Goal: Task Accomplishment & Management: Manage account settings

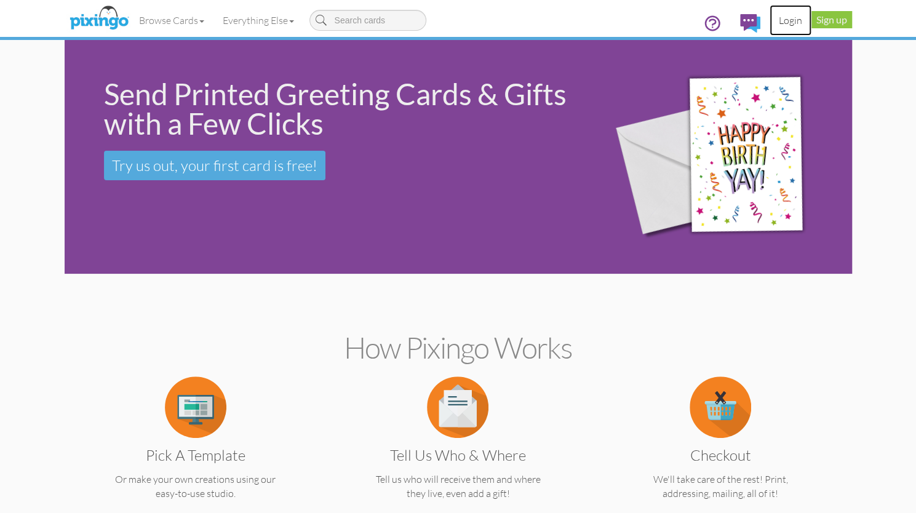
click at [786, 22] on link "Login" at bounding box center [790, 20] width 42 height 31
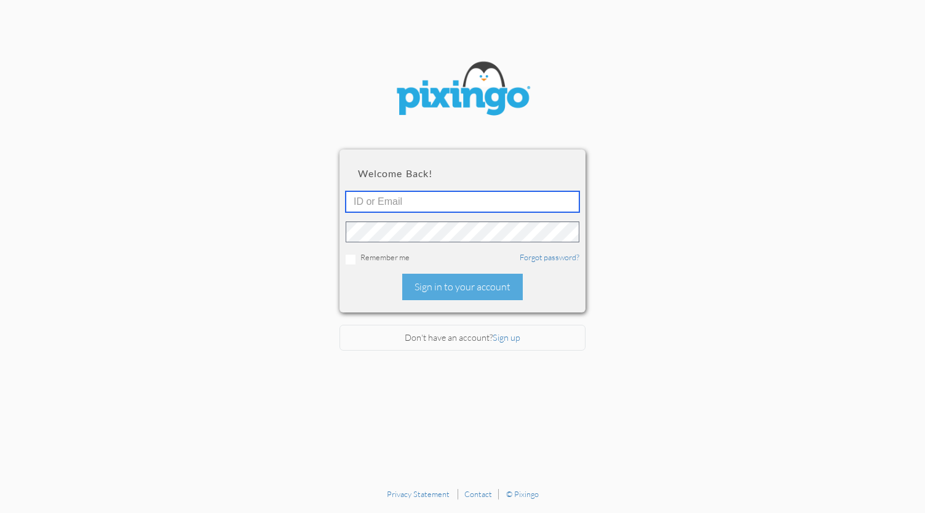
type input "[PERSON_NAME][EMAIL_ADDRESS][DOMAIN_NAME]"
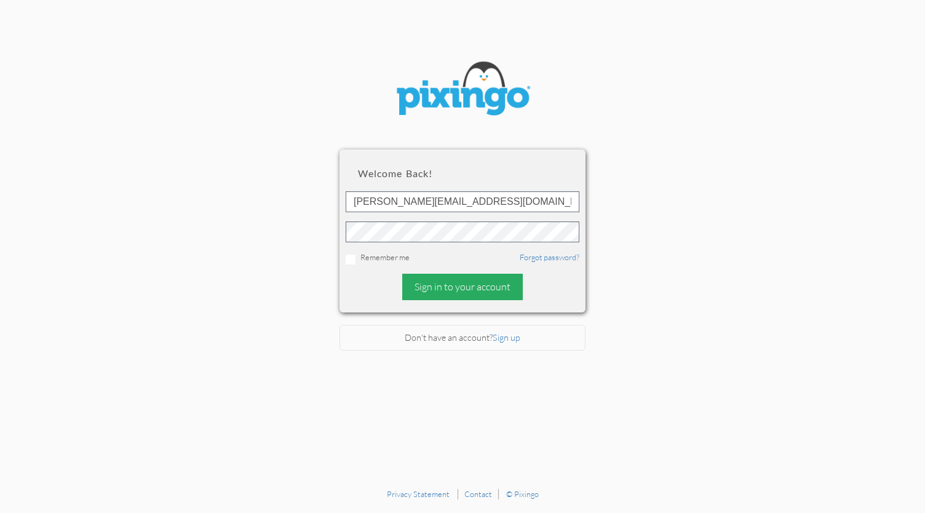
click at [463, 286] on div "Sign in to your account" at bounding box center [462, 287] width 121 height 26
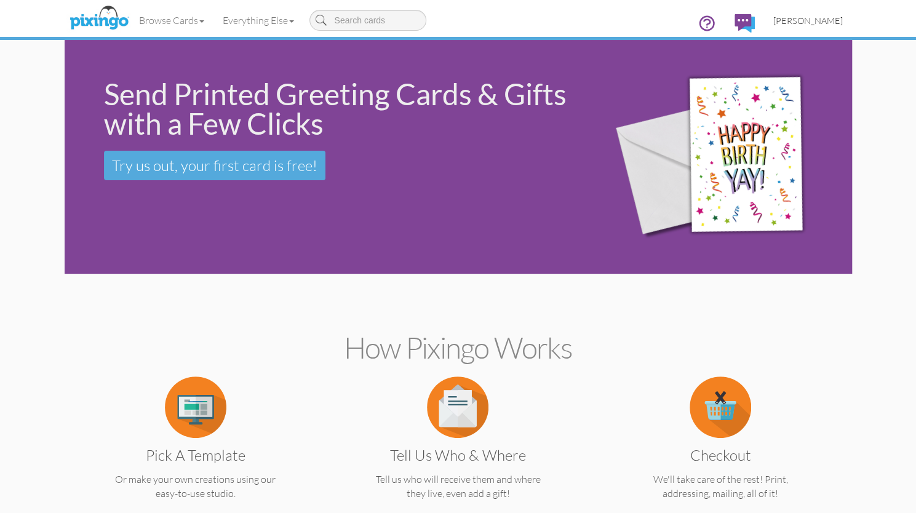
click at [812, 21] on span "[PERSON_NAME]" at bounding box center [808, 20] width 70 height 10
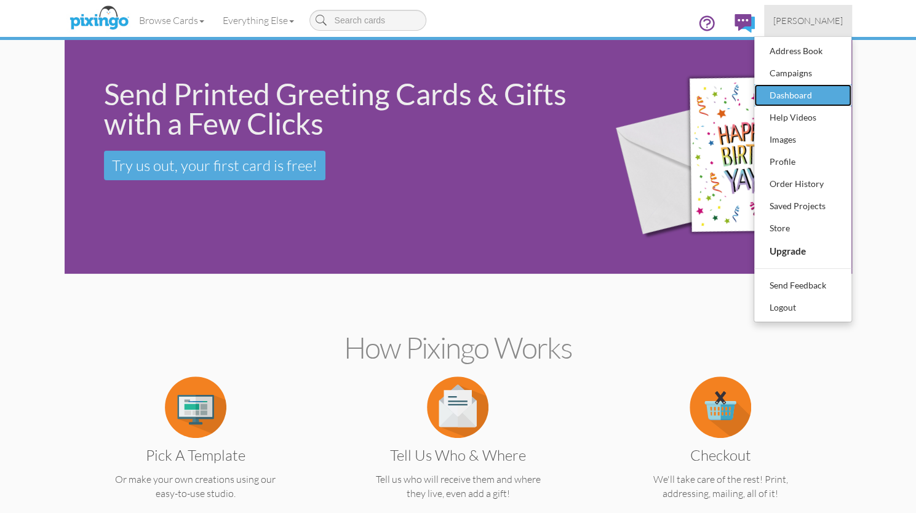
click at [789, 90] on div "Dashboard" at bounding box center [802, 95] width 73 height 18
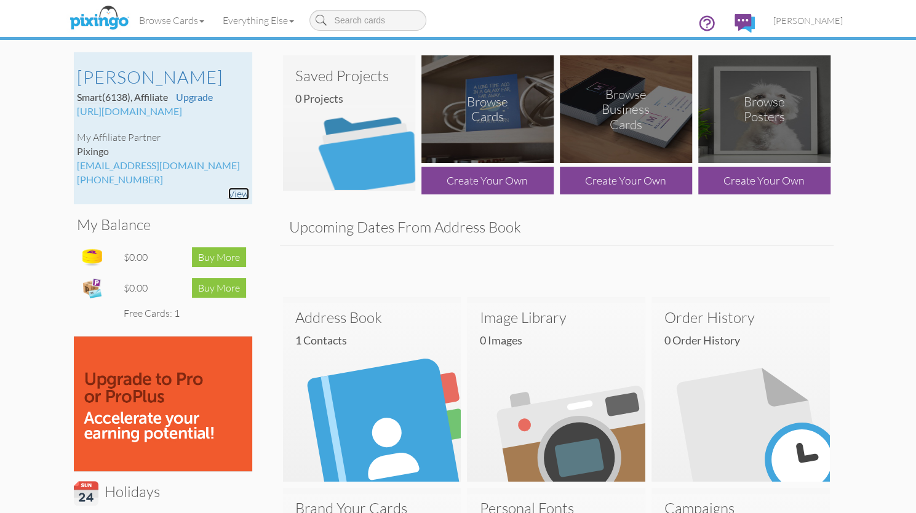
click at [241, 195] on link "View" at bounding box center [238, 194] width 21 height 12
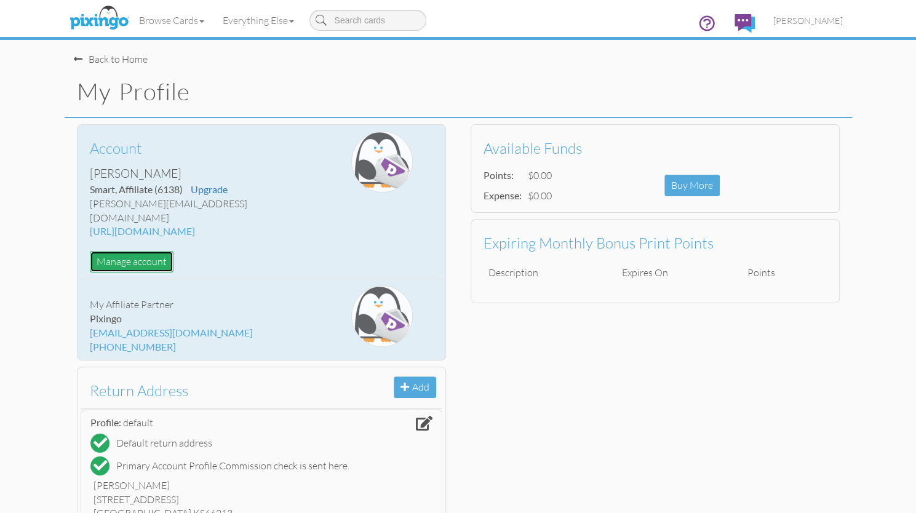
click at [130, 251] on button "Manage account" at bounding box center [132, 262] width 84 height 22
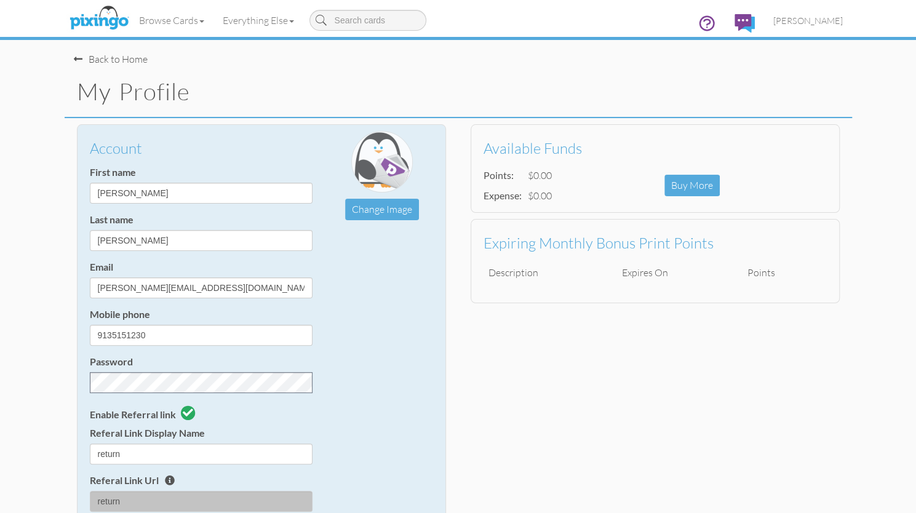
scroll to position [62, 0]
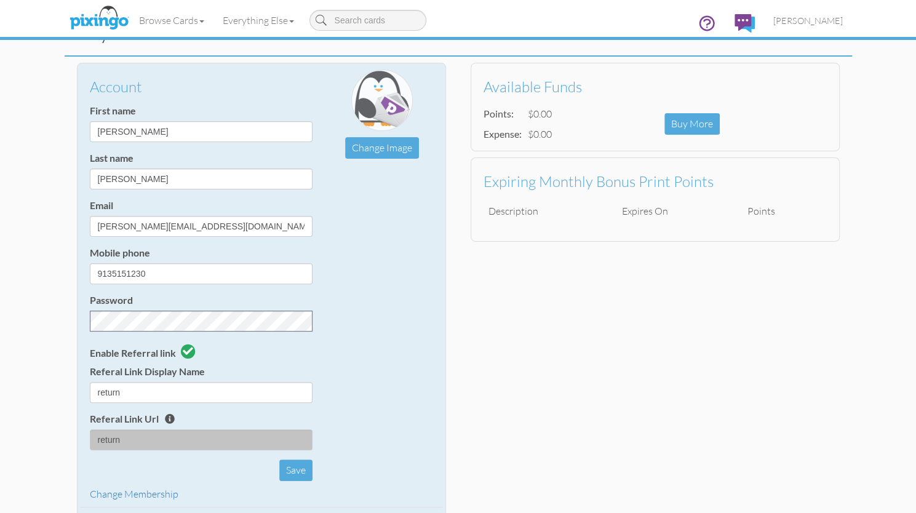
click at [172, 419] on span at bounding box center [170, 419] width 10 height 10
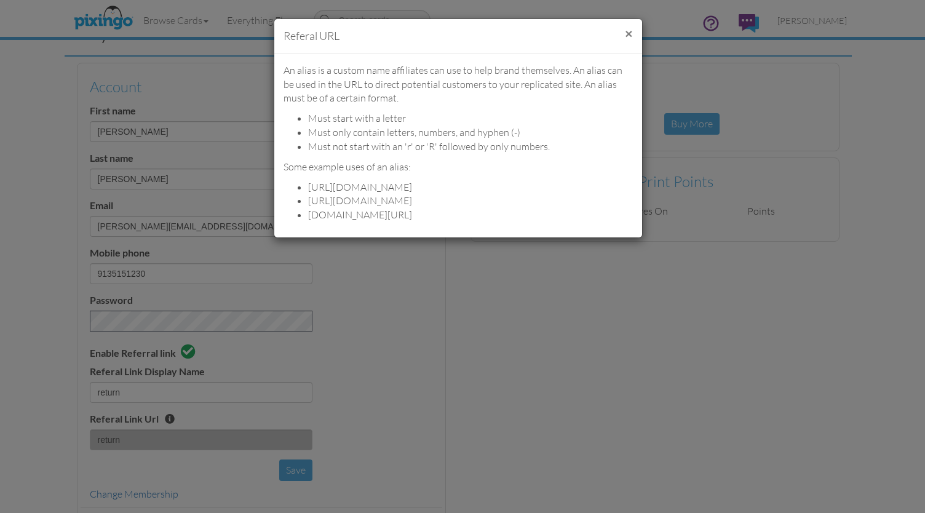
click at [628, 29] on button "×" at bounding box center [628, 33] width 7 height 13
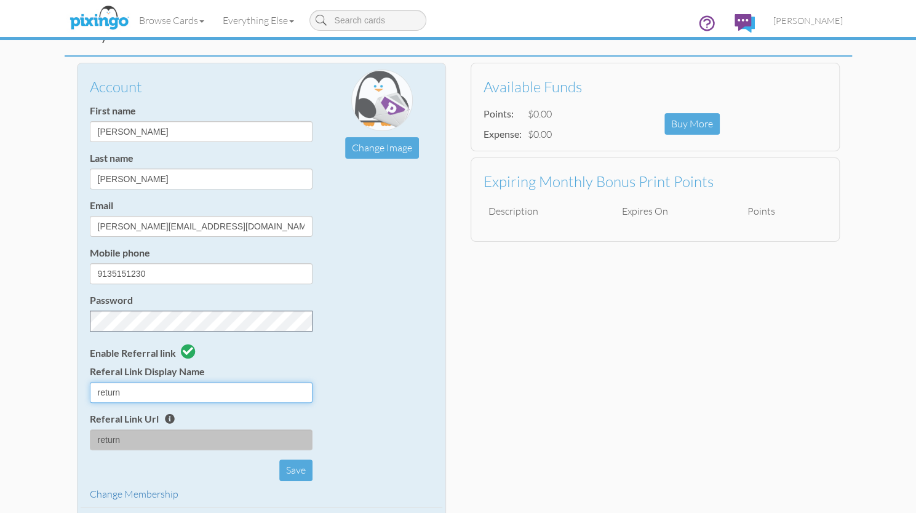
drag, startPoint x: 133, startPoint y: 394, endPoint x: 87, endPoint y: 391, distance: 46.2
click at [87, 391] on div "Account First name [PERSON_NAME] Last name [PERSON_NAME] Email [PERSON_NAME][EM…" at bounding box center [201, 285] width 241 height 431
type input "f"
type input "fi"
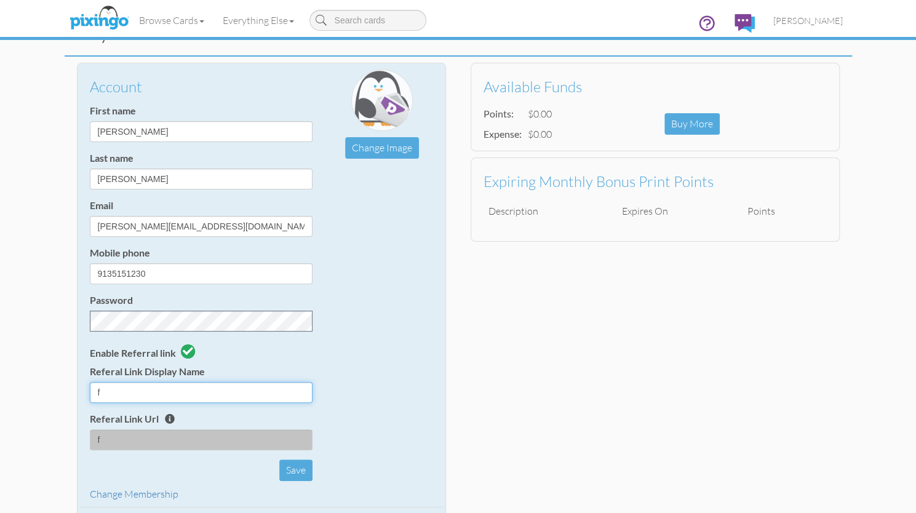
type input "fi"
type input "fir"
type input "firs"
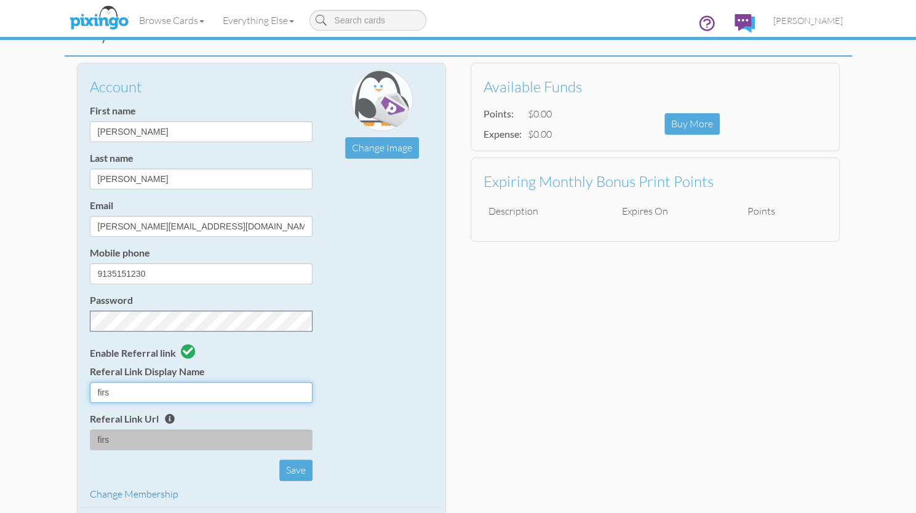
type input "first"
type input "first-"
type input "first-c"
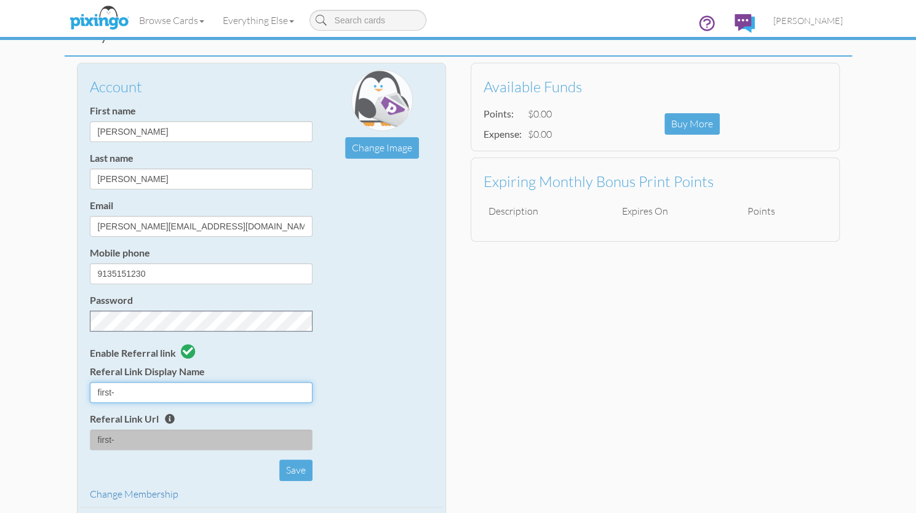
type input "first-c"
type input "first-ca"
type input "first-car"
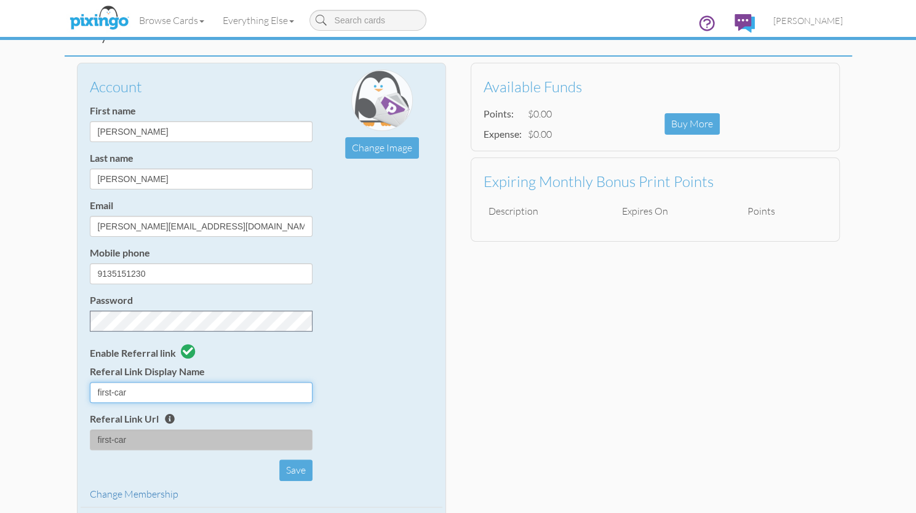
type input "first-card"
type input "first-card-"
type input "first-card-f"
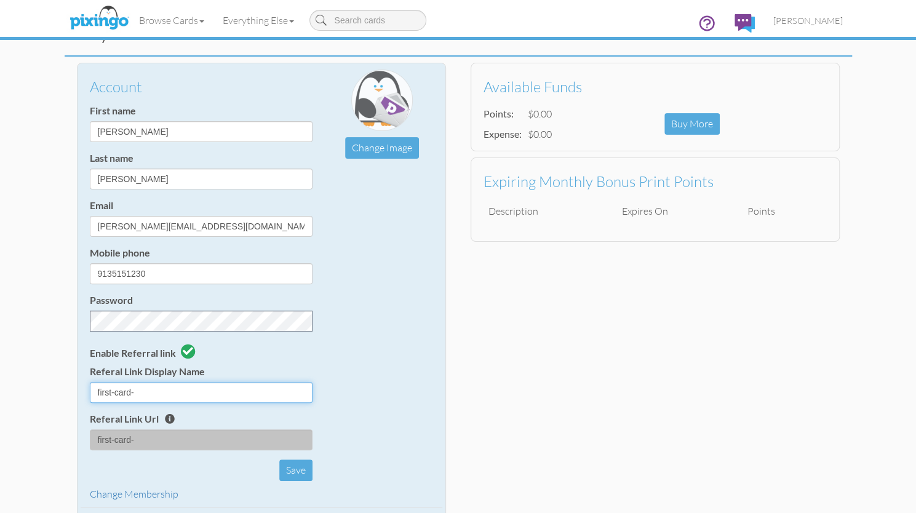
type input "first-card-f"
type input "first-card-fr"
type input "first-card-fre"
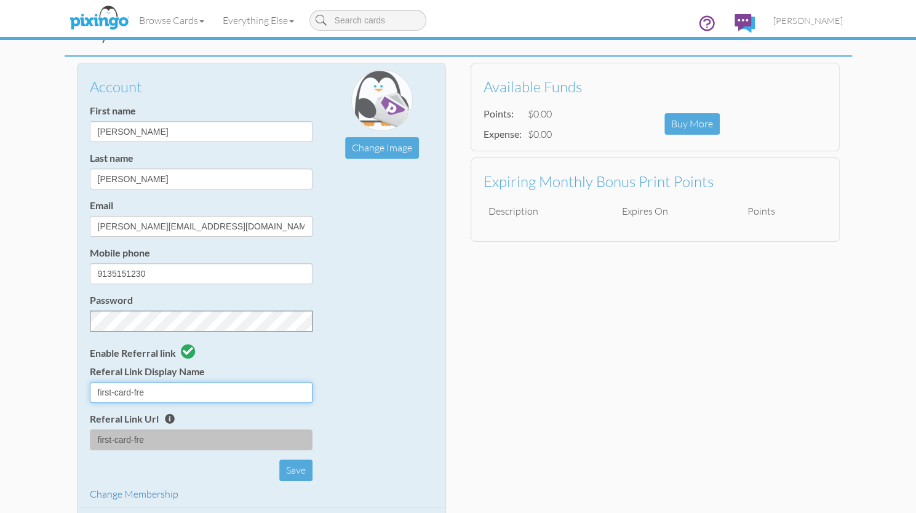
type input "first-card-free"
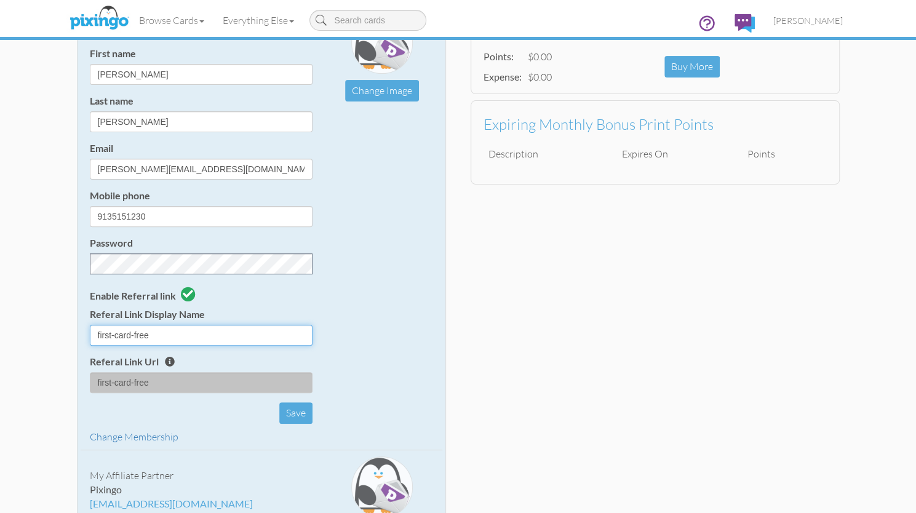
scroll to position [123, 0]
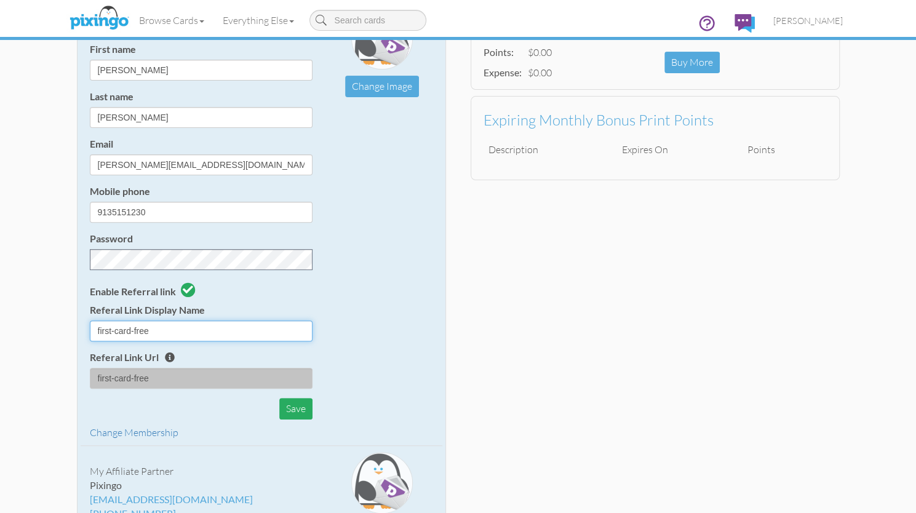
type input "first-card-free"
click at [293, 407] on button "Save" at bounding box center [295, 409] width 33 height 22
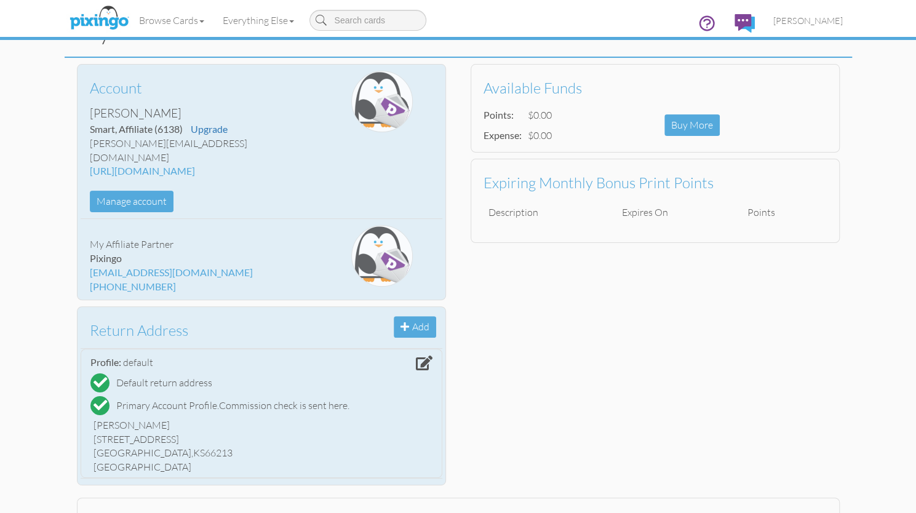
scroll to position [0, 0]
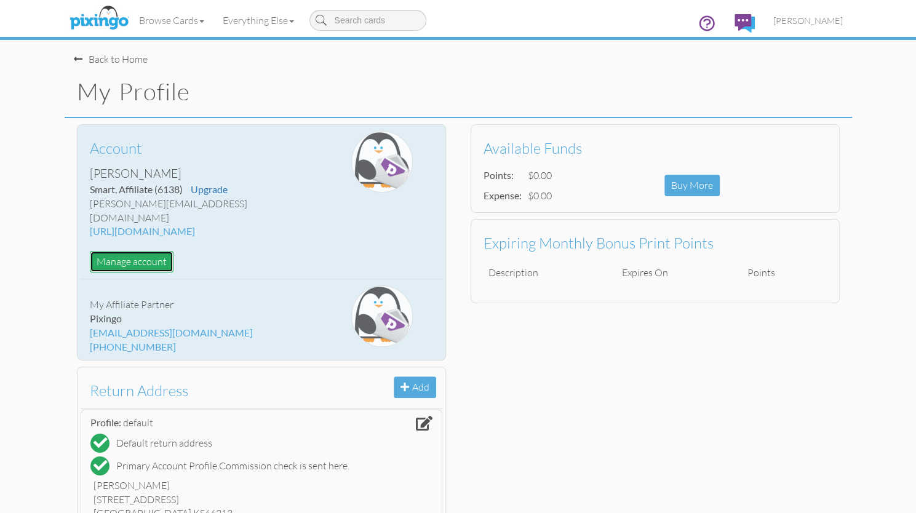
click at [130, 251] on button "Manage account" at bounding box center [132, 262] width 84 height 22
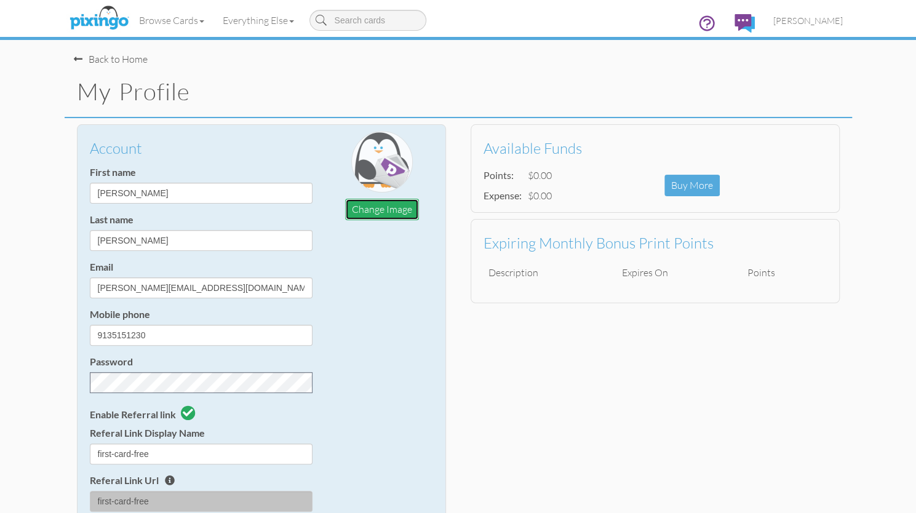
click at [387, 206] on button "Change Image" at bounding box center [382, 210] width 74 height 22
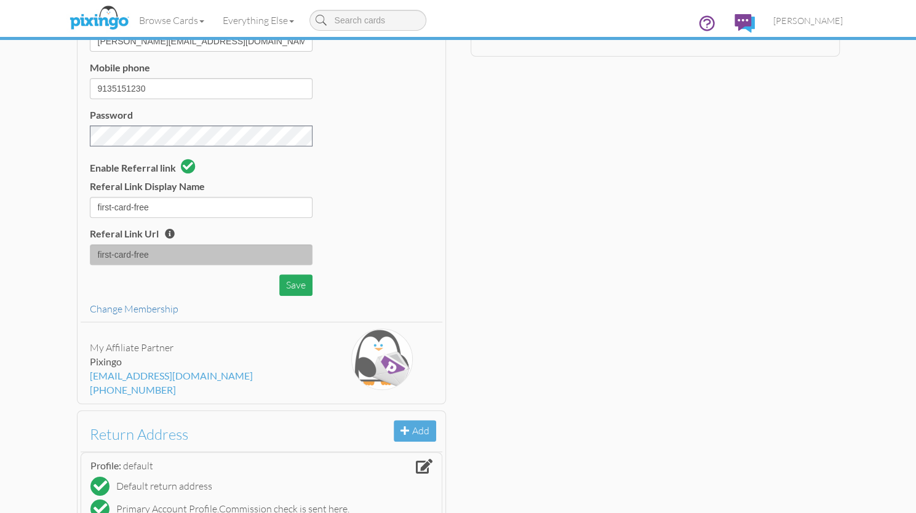
scroll to position [246, 0]
click at [288, 287] on button "Save" at bounding box center [295, 286] width 33 height 22
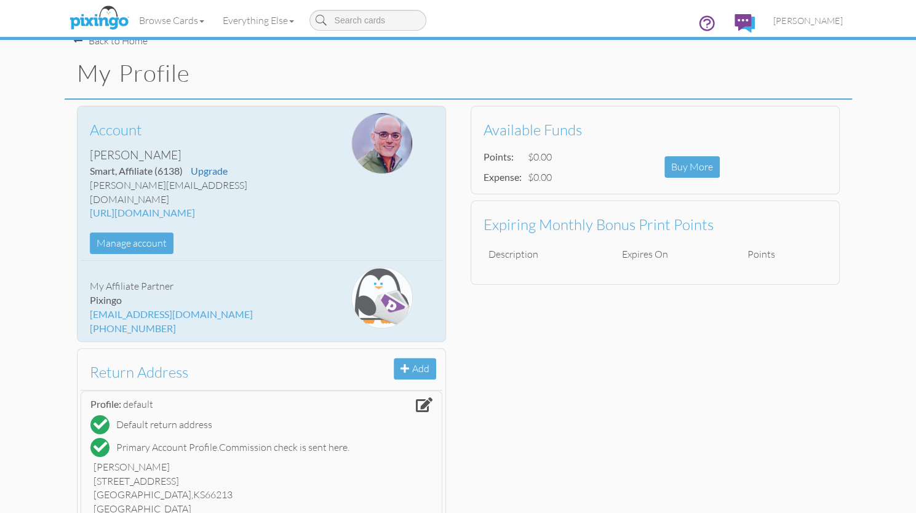
scroll to position [0, 0]
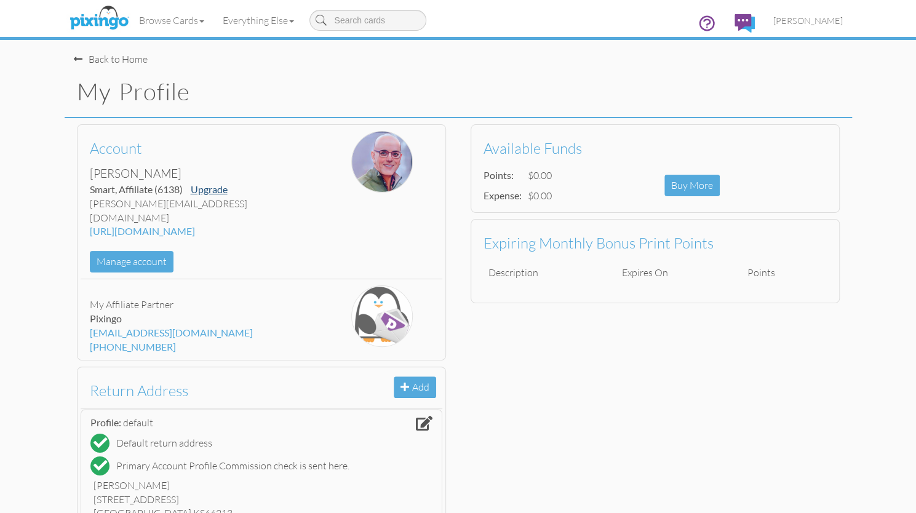
click at [212, 189] on link "Upgrade" at bounding box center [209, 189] width 37 height 12
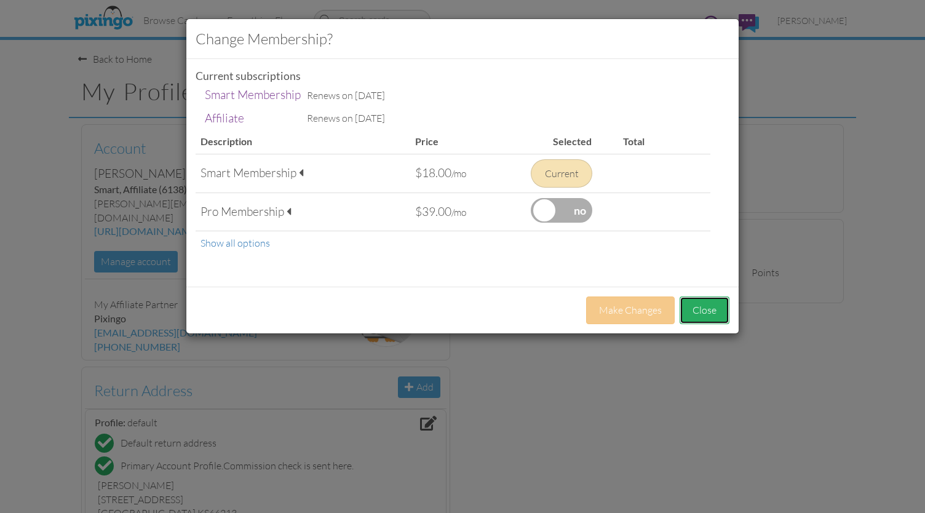
click at [706, 307] on button "Close" at bounding box center [705, 310] width 50 height 28
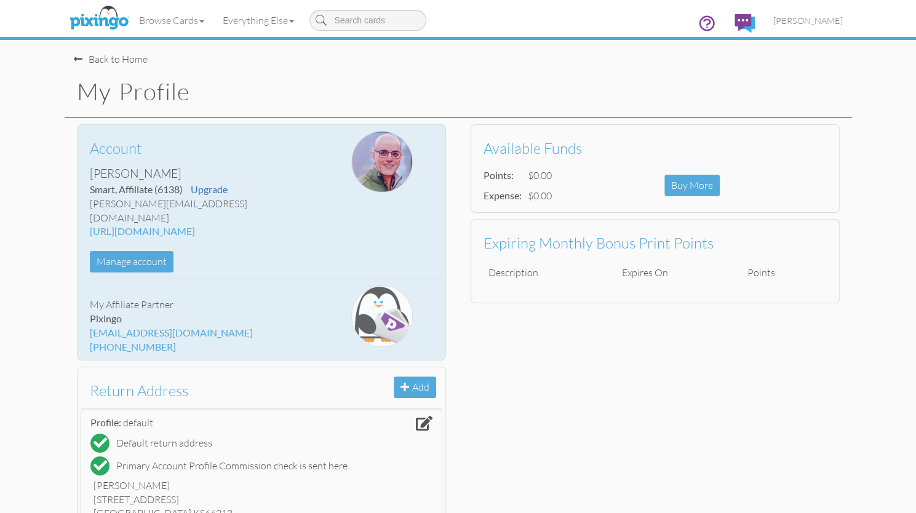
drag, startPoint x: 101, startPoint y: 220, endPoint x: 235, endPoint y: 217, distance: 134.1
click at [235, 225] on div "[URL][DOMAIN_NAME]" at bounding box center [201, 232] width 223 height 14
copy div "[URL][DOMAIN_NAME]"
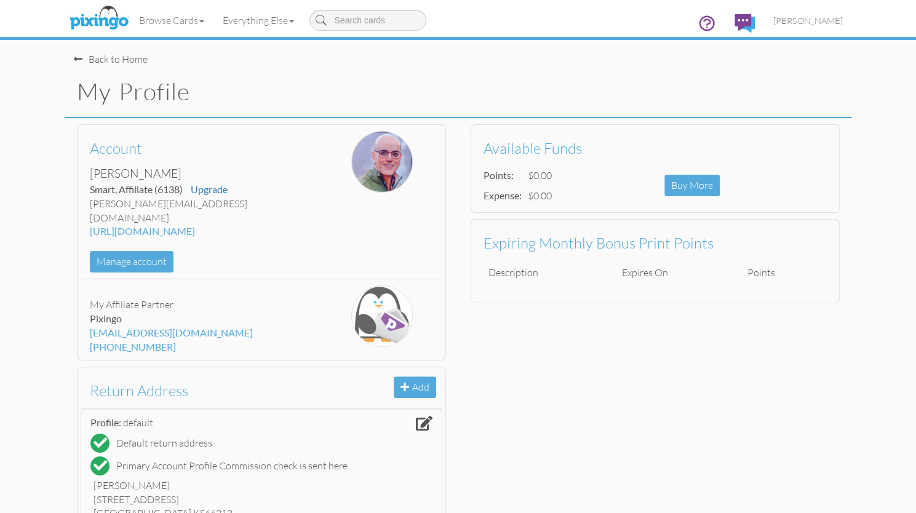
click at [116, 61] on div "Back to Home" at bounding box center [111, 59] width 74 height 14
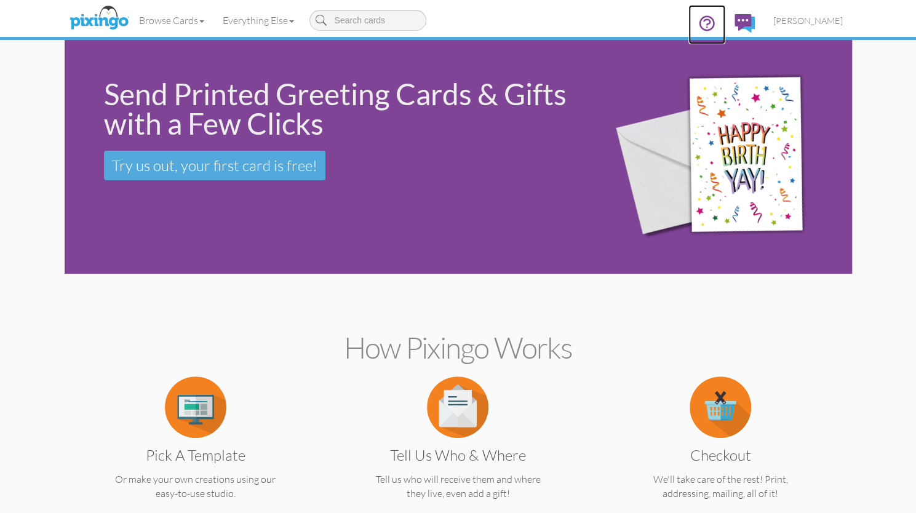
click at [716, 24] on icon at bounding box center [706, 23] width 18 height 18
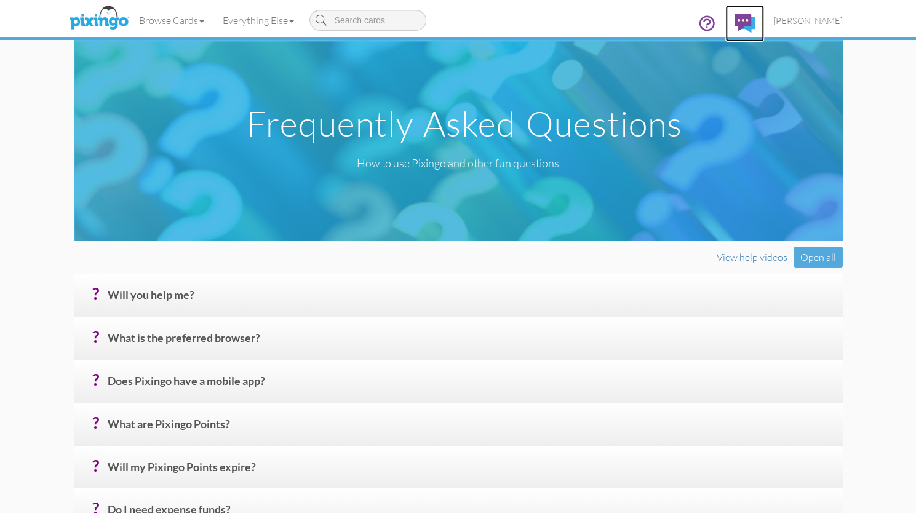
click at [755, 22] on img at bounding box center [744, 23] width 20 height 18
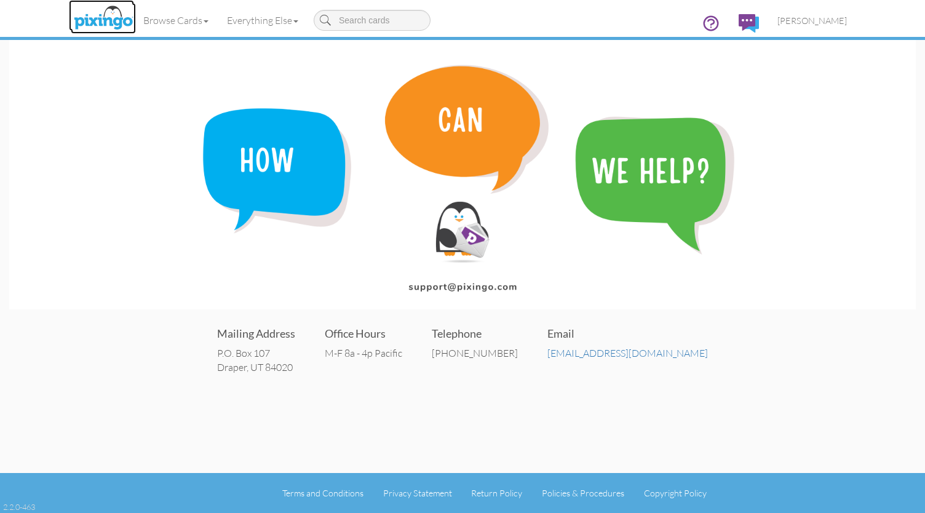
click at [93, 23] on img at bounding box center [103, 18] width 65 height 31
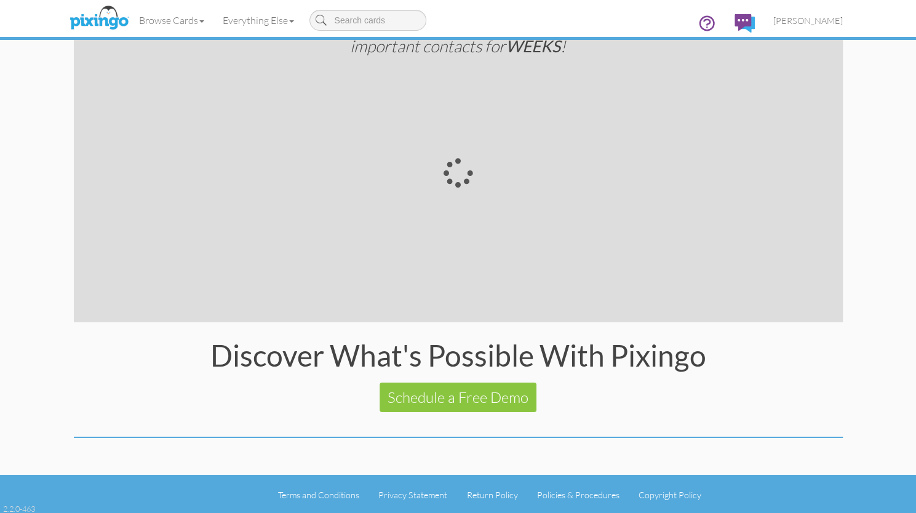
scroll to position [2208, 0]
click at [813, 23] on span "[PERSON_NAME]" at bounding box center [808, 20] width 70 height 10
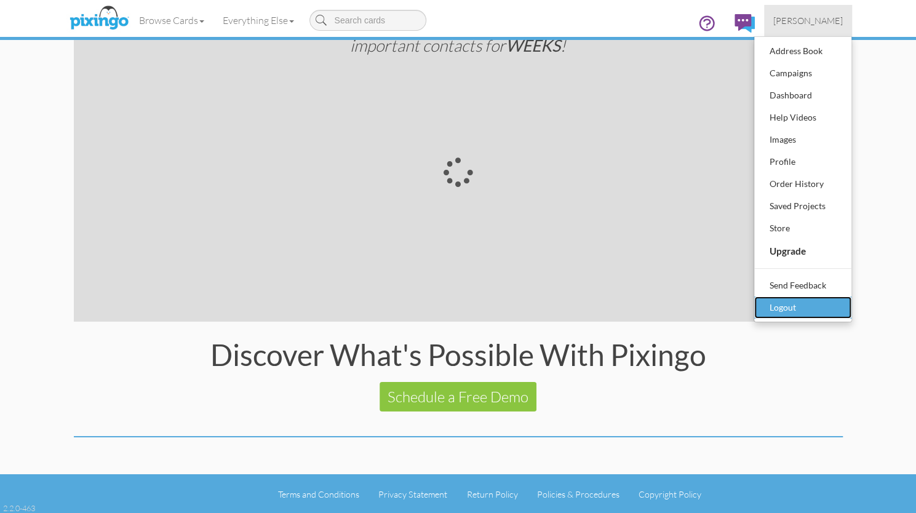
click at [786, 303] on div "Logout" at bounding box center [802, 307] width 73 height 18
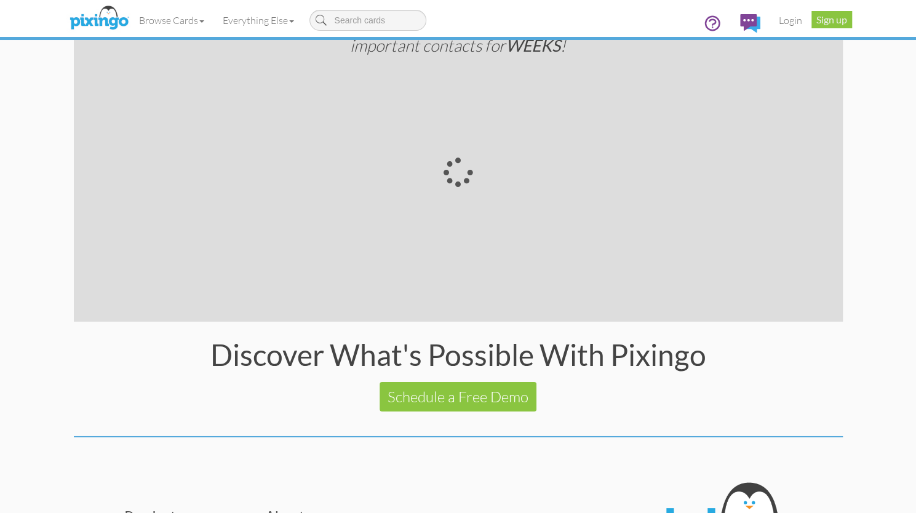
scroll to position [0, 0]
